Goal: Transaction & Acquisition: Book appointment/travel/reservation

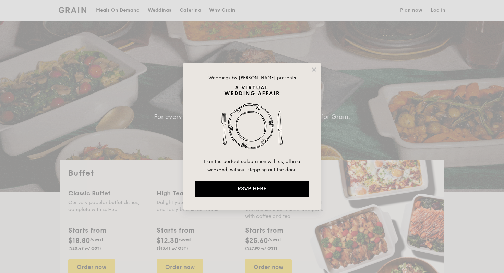
select select
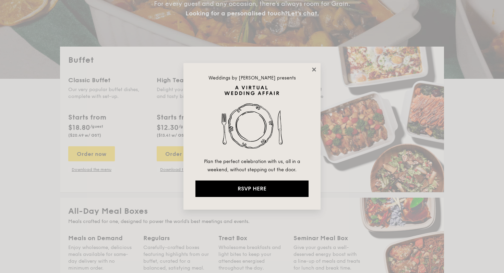
click at [315, 71] on icon at bounding box center [314, 70] width 4 height 4
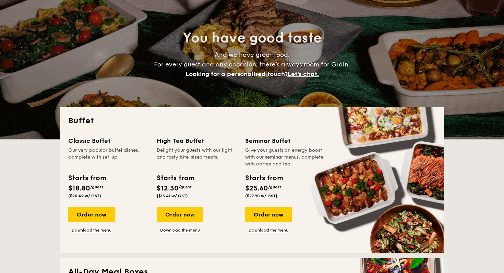
scroll to position [91, 0]
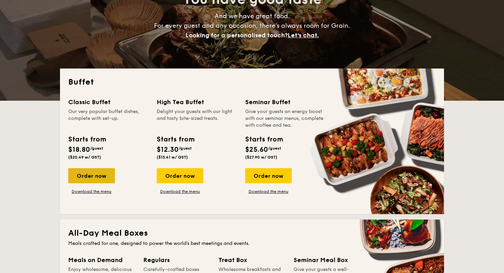
click at [88, 170] on div "Order now" at bounding box center [91, 175] width 47 height 15
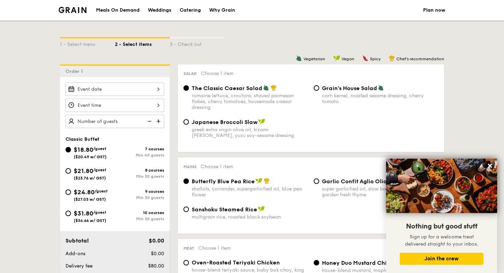
click at [95, 196] on span "$24.80" at bounding box center [84, 193] width 21 height 8
click at [71, 195] on input "$24.80 /guest ($27.03 w/ GST) 9 courses Min 30 guests" at bounding box center [67, 192] width 5 height 5
radio input "true"
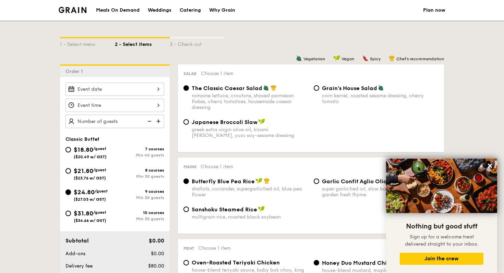
radio input "true"
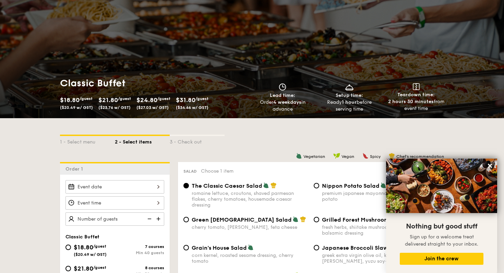
scroll to position [32, 0]
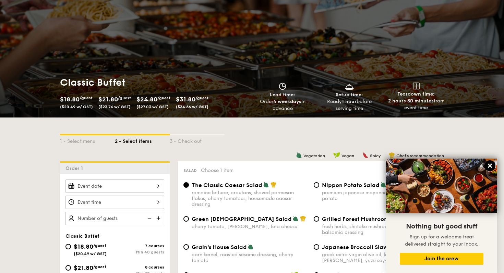
click at [489, 166] on icon at bounding box center [490, 166] width 4 height 4
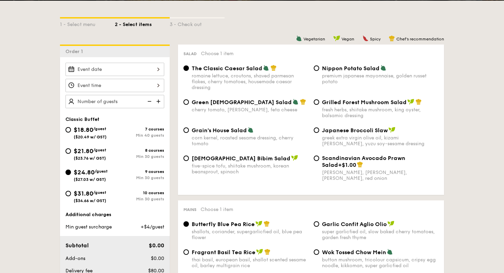
scroll to position [158, 0]
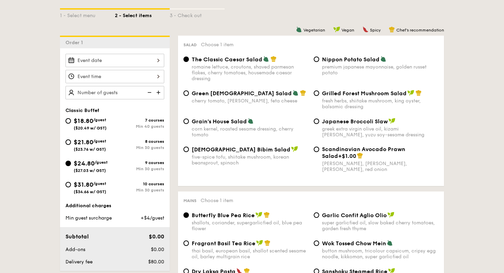
click at [325, 95] on span "Grilled Forest Mushroom Salad" at bounding box center [364, 93] width 85 height 7
click at [319, 95] on input "Grilled Forest Mushroom Salad fresh herbs, shiitake mushroom, king oyster, bals…" at bounding box center [316, 92] width 5 height 5
radio input "true"
click at [225, 63] on div "The Classic Caesar Salad romaine lettuce, croutons, shaved parmesan flakes, che…" at bounding box center [250, 69] width 117 height 26
click at [189, 62] on input "The Classic Caesar Salad romaine lettuce, croutons, shaved parmesan flakes, che…" at bounding box center [185, 59] width 5 height 5
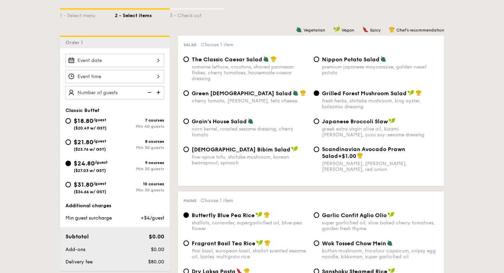
radio input "true"
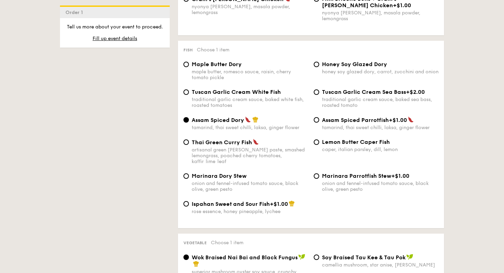
scroll to position [658, 0]
click at [232, 93] on span "Tuscan Garlic Cream White Fish" at bounding box center [236, 92] width 89 height 7
click at [189, 93] on input "Tuscan Garlic Cream White Fish traditional garlic cream sauce, baked white fish…" at bounding box center [185, 92] width 5 height 5
radio input "true"
click at [352, 145] on span "Lemon Butter Caper Fish" at bounding box center [356, 142] width 68 height 7
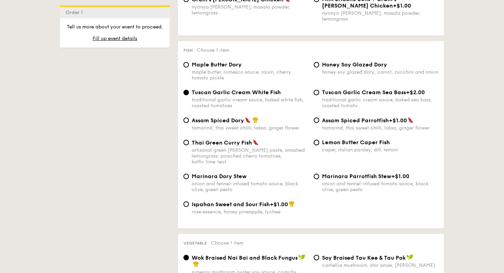
click at [319, 145] on input "Lemon Butter Caper Fish caper, italian parsley, dill, lemon" at bounding box center [316, 142] width 5 height 5
radio input "true"
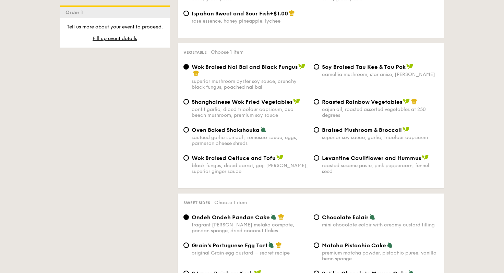
scroll to position [849, 0]
click at [371, 71] on div "camellia mushroom, star anise, goji berry" at bounding box center [380, 74] width 117 height 6
click at [319, 66] on input "⁠Soy Braised Tau Kee & Tau Pok camellia mushroom, star anise, goji berry" at bounding box center [316, 65] width 5 height 5
radio input "true"
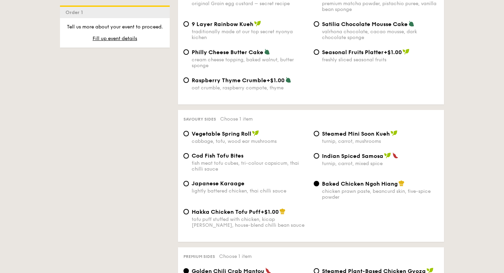
scroll to position [1105, 0]
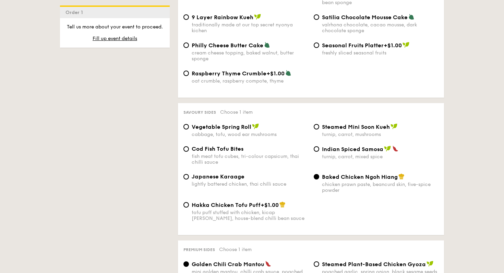
click at [262, 156] on div "fish meat tofu cubes, tri-colour capsicum, thai chilli sauce" at bounding box center [250, 160] width 117 height 12
click at [189, 152] on input "Cod Fish Tofu Bites fish meat tofu cubes, tri-colour capsicum, thai chilli sauce" at bounding box center [185, 148] width 5 height 5
radio input "true"
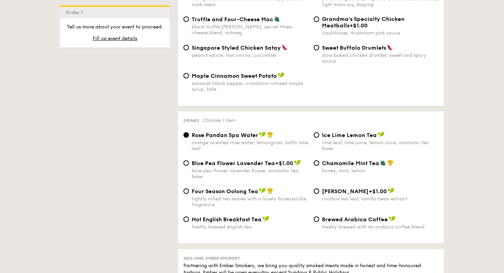
scroll to position [1379, 0]
click at [238, 161] on span "Blue Pea Flower Lavender Tea" at bounding box center [233, 162] width 83 height 7
click at [189, 161] on input "Blue Pea Flower Lavender Tea +$1.00 blue pea flower, lavender flower, aromatic …" at bounding box center [185, 162] width 5 height 5
radio input "true"
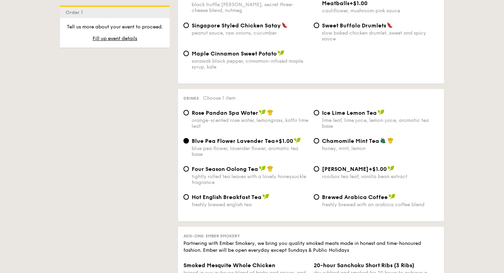
scroll to position [1406, 0]
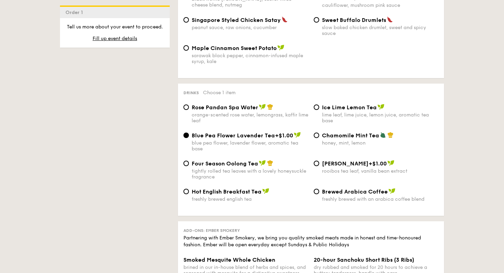
click at [248, 111] on div "Rose Pandan Spa Water orange-scented rose water, lemongrass, kaffir lime leaf" at bounding box center [250, 114] width 117 height 20
click at [189, 110] on input "Rose Pandan Spa Water orange-scented rose water, lemongrass, kaffir lime leaf" at bounding box center [185, 107] width 5 height 5
radio input "true"
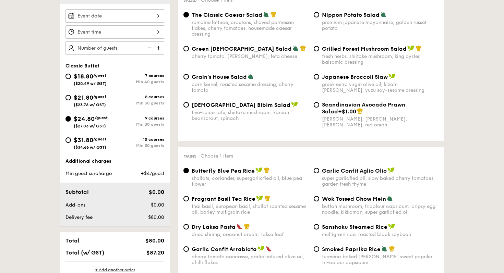
scroll to position [202, 0]
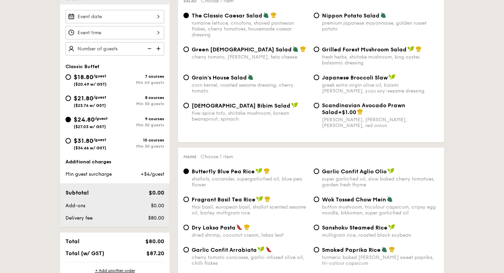
click at [157, 13] on div at bounding box center [114, 16] width 99 height 13
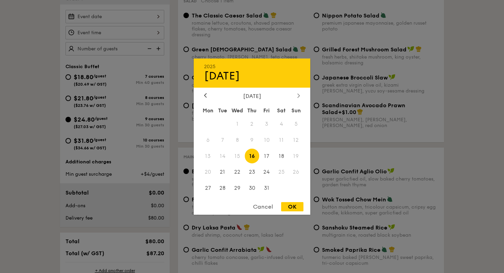
click at [300, 95] on div at bounding box center [298, 96] width 6 height 7
click at [297, 189] on span "30" at bounding box center [296, 188] width 15 height 15
click at [294, 170] on span "23" at bounding box center [296, 172] width 15 height 15
click at [299, 97] on icon at bounding box center [298, 95] width 3 height 4
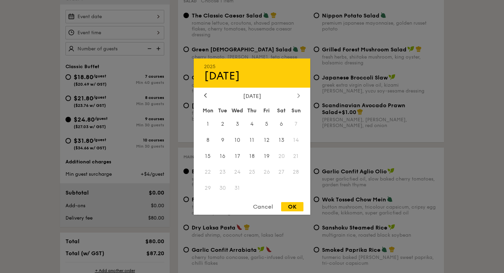
click at [299, 97] on icon at bounding box center [298, 95] width 3 height 4
click at [299, 94] on icon at bounding box center [298, 95] width 3 height 4
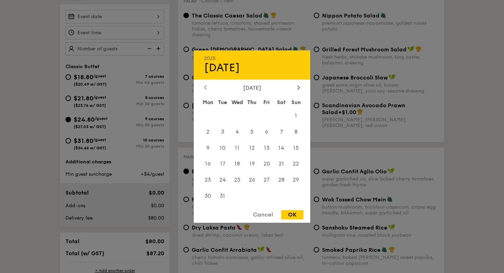
click at [205, 87] on icon at bounding box center [205, 87] width 2 height 4
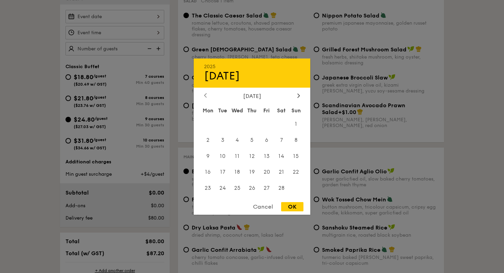
click at [205, 87] on div "2025 Oct 16 February 2026 Mon Tue Wed Thu Fri Sat Sun 1 2 3 4 5 6 7 8 9 10 11 1…" at bounding box center [252, 136] width 117 height 156
click at [206, 94] on icon at bounding box center [205, 96] width 2 height 4
click at [207, 93] on div at bounding box center [205, 96] width 6 height 7
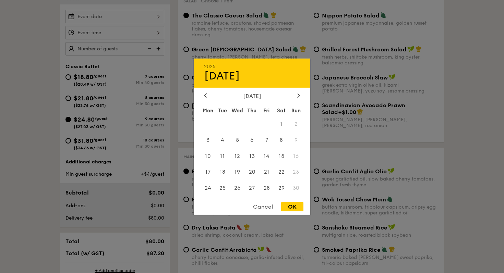
click at [296, 188] on span "30" at bounding box center [296, 188] width 15 height 15
click at [283, 190] on span "29" at bounding box center [281, 188] width 15 height 15
click at [299, 206] on div "OK" at bounding box center [292, 206] width 22 height 9
type input "Nov 29, 2025"
click at [157, 17] on div "Nov 29, 2025 2025 Nov 29 November 2025 Mon Tue Wed Thu Fri Sat Sun 1 2 3 4 5 6 …" at bounding box center [114, 16] width 99 height 13
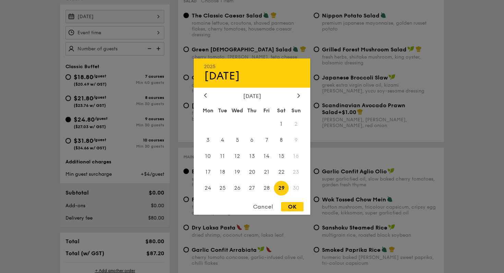
click at [293, 206] on div "OK" at bounding box center [292, 206] width 22 height 9
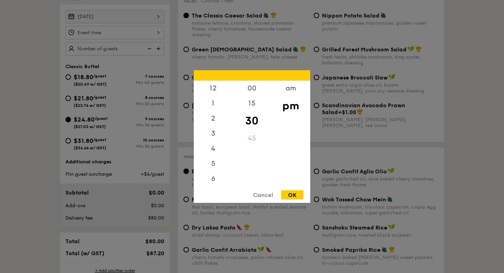
click at [143, 36] on div "12 1 2 3 4 5 6 7 8 9 10 11 00 15 30 45 am pm Cancel OK" at bounding box center [114, 32] width 99 height 13
click at [214, 131] on div "5" at bounding box center [213, 136] width 39 height 20
click at [291, 195] on div "OK" at bounding box center [292, 194] width 22 height 9
type input "5:30PM"
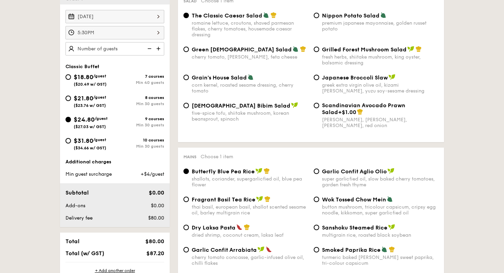
click at [157, 51] on img at bounding box center [159, 48] width 10 height 13
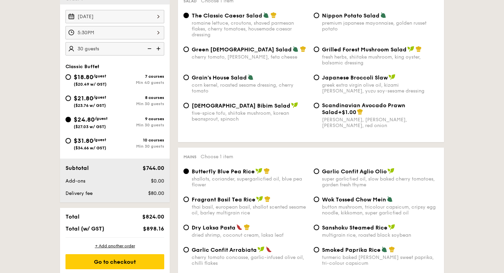
click at [157, 51] on img at bounding box center [159, 48] width 10 height 13
click at [150, 51] on img at bounding box center [149, 48] width 10 height 13
drag, startPoint x: 140, startPoint y: 230, endPoint x: 166, endPoint y: 232, distance: 25.7
click at [166, 232] on div "$898.16" at bounding box center [146, 229] width 42 height 7
click at [117, 228] on div "Total (w/ GST)" at bounding box center [94, 229] width 62 height 7
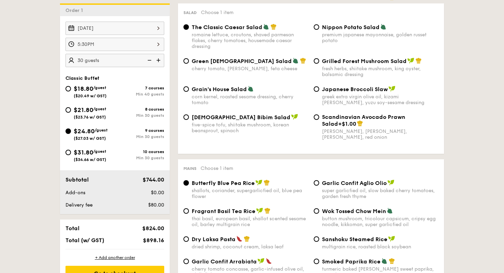
scroll to position [181, 0]
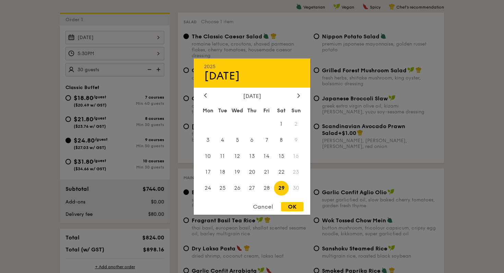
click at [147, 35] on div "Nov 29, 2025 2025 Nov 29 November 2025 Mon Tue Wed Thu Fri Sat Sun 1 2 3 4 5 6 …" at bounding box center [114, 37] width 99 height 13
click at [299, 98] on div at bounding box center [298, 96] width 6 height 7
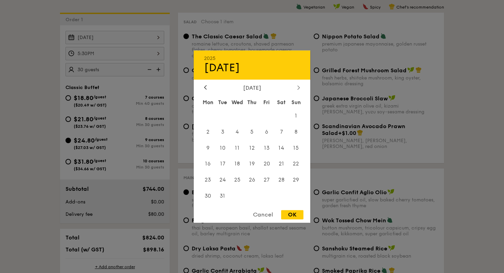
click at [296, 88] on div at bounding box center [298, 88] width 6 height 7
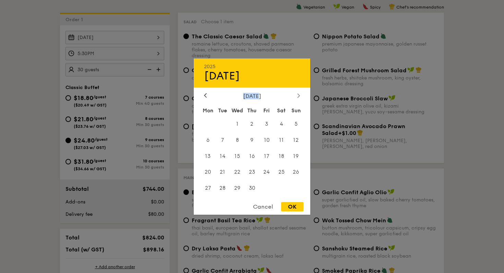
click at [296, 88] on div "2025 Nov 29 April 2026 Mon Tue Wed Thu Fri Sat Sun 1 2 3 4 5 6 7 8 9 10 11 12 1…" at bounding box center [252, 136] width 117 height 156
click at [296, 91] on div "2025 Nov 29 April 2026 Mon Tue Wed Thu Fri Sat Sun 1 2 3 4 5 6 7 8 9 10 11 12 1…" at bounding box center [252, 136] width 117 height 156
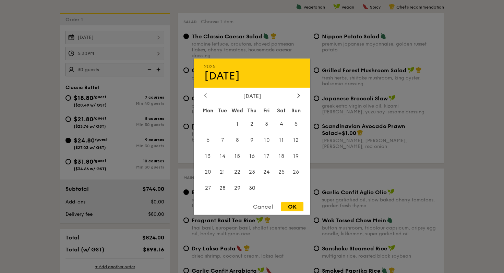
click at [205, 97] on icon at bounding box center [205, 95] width 3 height 4
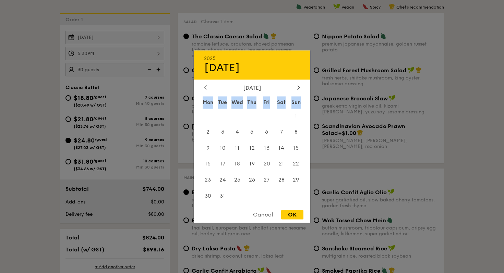
click at [205, 97] on div "Mon" at bounding box center [208, 102] width 15 height 12
click at [206, 90] on div at bounding box center [205, 88] width 6 height 7
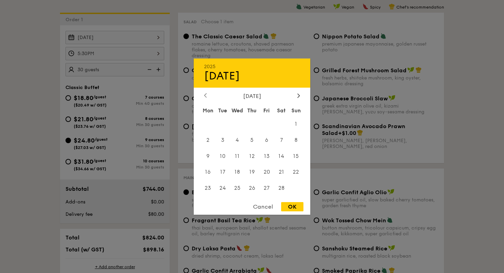
click at [206, 90] on div "2025 Nov 29 February 2026 Mon Tue Wed Thu Fri Sat Sun 1 2 3 4 5 6 7 8 9 10 11 1…" at bounding box center [252, 136] width 117 height 156
click at [206, 94] on icon at bounding box center [205, 95] width 3 height 4
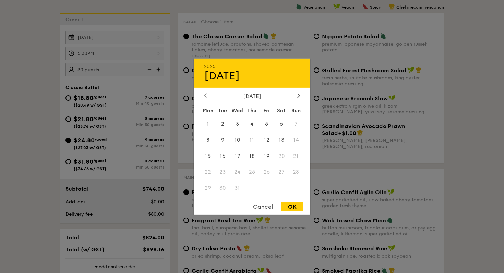
click at [206, 94] on icon at bounding box center [205, 95] width 3 height 4
click at [301, 100] on div "October 2025 Mon Tue Wed Thu Fri Sat Sun 1 2 3 4 5 6 7 8 9 10 11 12 13 14 15 16…" at bounding box center [252, 145] width 117 height 104
click at [300, 97] on div at bounding box center [298, 96] width 6 height 7
click at [349, 104] on div at bounding box center [252, 136] width 504 height 273
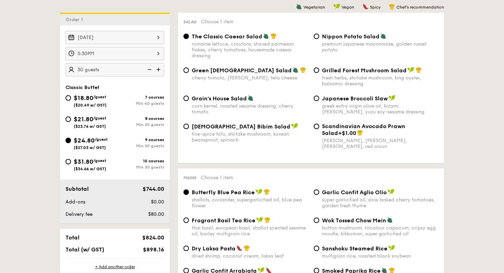
click at [155, 66] on img at bounding box center [159, 69] width 10 height 13
type input "40 guests"
click at [69, 164] on input "$31.80 /guest ($34.66 w/ GST) 10 courses Min 30 guests" at bounding box center [67, 161] width 5 height 5
radio input "true"
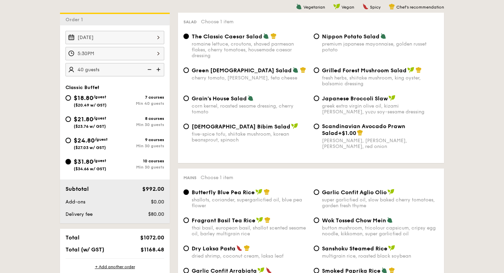
radio input "true"
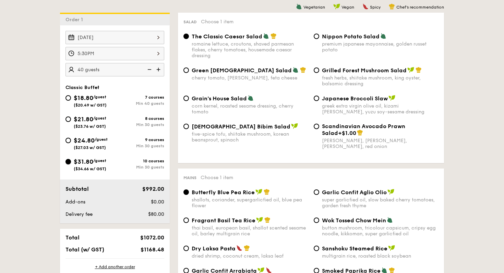
radio input "true"
click at [70, 141] on input "$24.80 /guest ($27.03 w/ GST) 9 courses Min 30 guests" at bounding box center [67, 140] width 5 height 5
radio input "true"
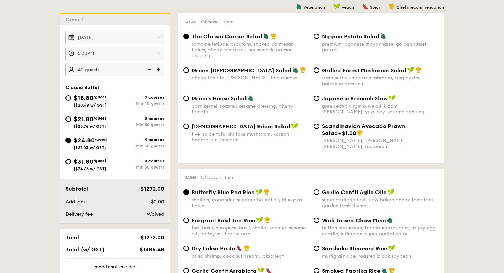
radio input "true"
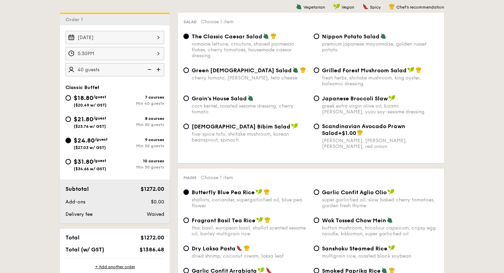
radio input "true"
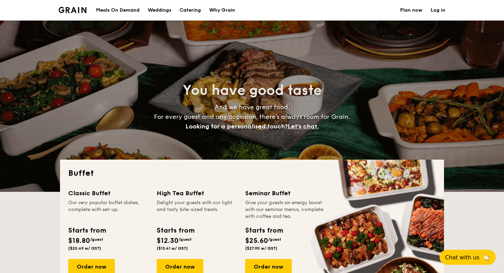
select select
